Goal: Find specific page/section: Find specific page/section

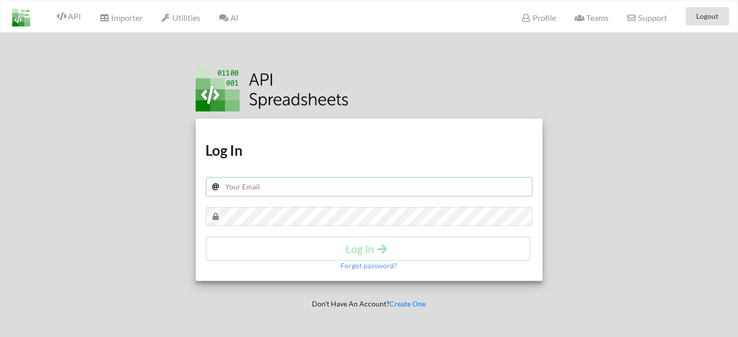
click at [383, 188] on input "text" at bounding box center [369, 186] width 327 height 19
type input "[EMAIL_ADDRESS][DOMAIN_NAME]"
drag, startPoint x: 354, startPoint y: 182, endPoint x: 79, endPoint y: 166, distance: 275.1
click at [79, 166] on div "Download hidden Download hidden Log In [EMAIL_ADDRESS][DOMAIN_NAME] Log In Forg…" at bounding box center [368, 201] width 753 height 337
click at [65, 14] on icon at bounding box center [62, 16] width 10 height 8
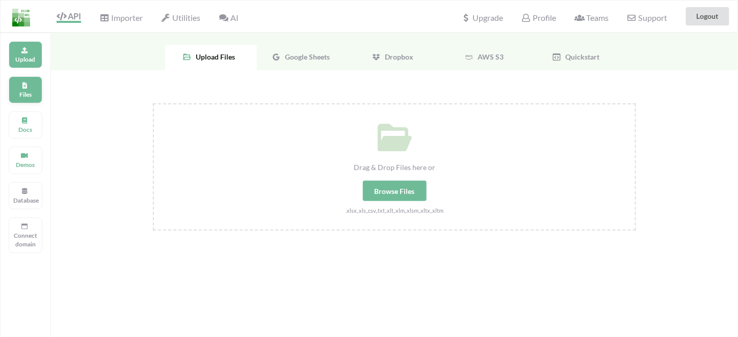
click at [24, 97] on p "Files" at bounding box center [25, 94] width 24 height 9
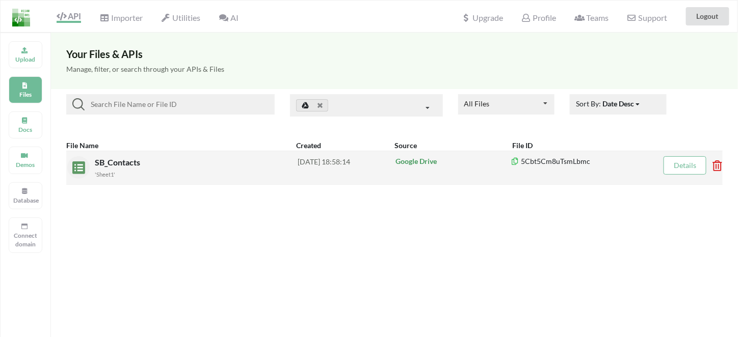
click at [131, 164] on span "SB_Contacts" at bounding box center [118, 162] width 47 height 10
click at [427, 158] on p "Google Drive" at bounding box center [452, 161] width 115 height 10
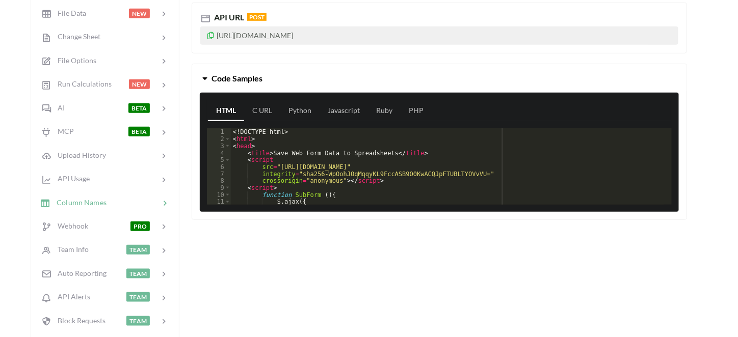
scroll to position [218, 0]
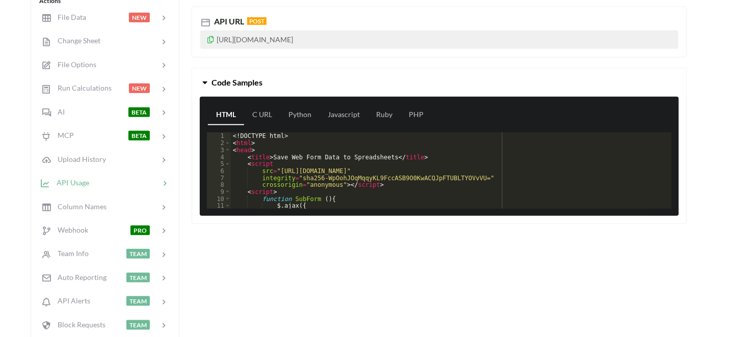
click at [96, 177] on div at bounding box center [124, 183] width 70 height 12
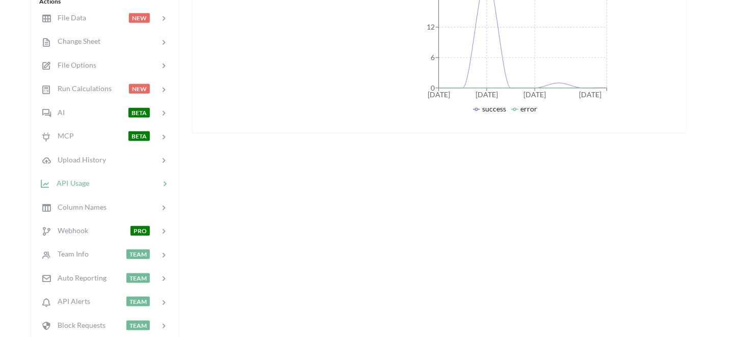
scroll to position [64, 0]
